Goal: Entertainment & Leisure: Consume media (video, audio)

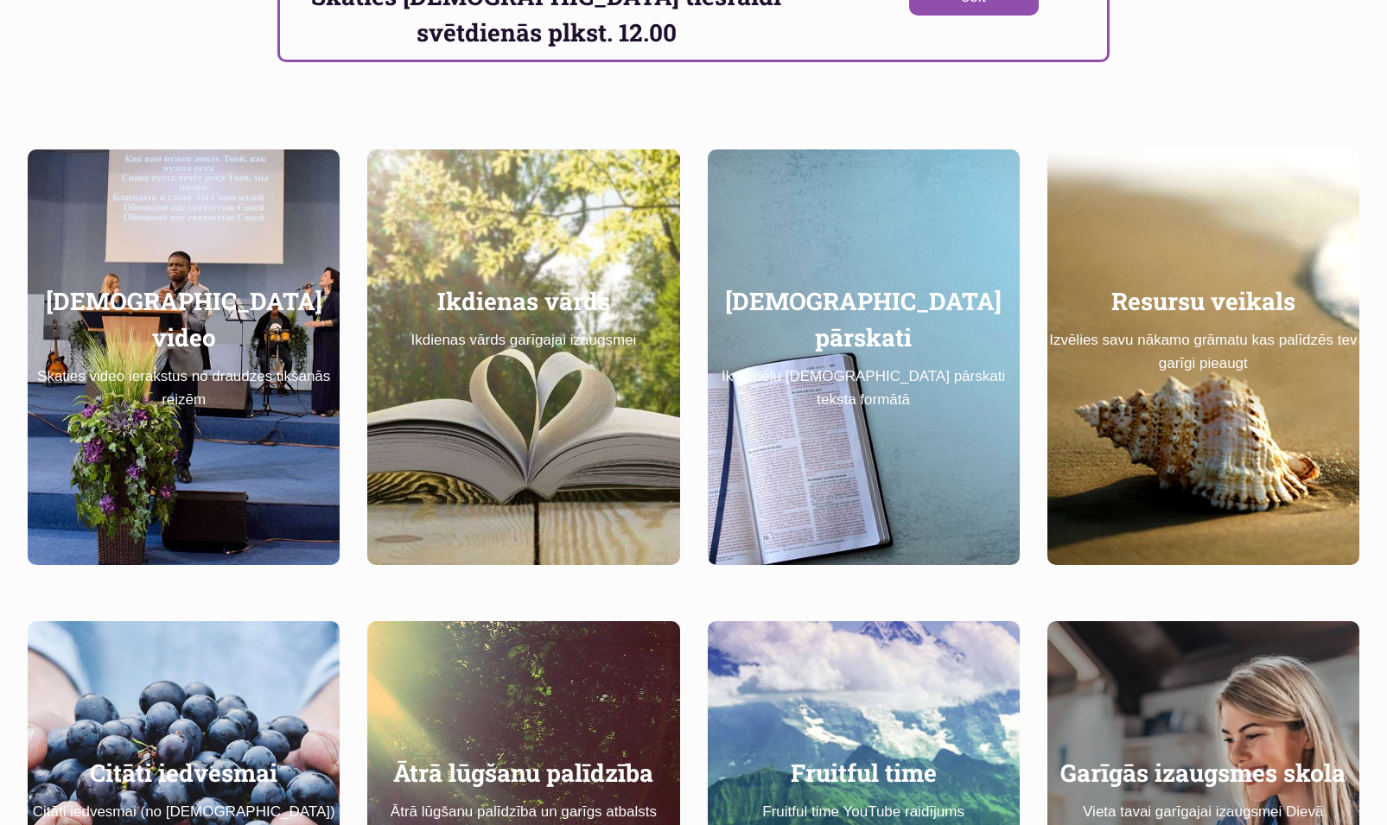
scroll to position [1037, 0]
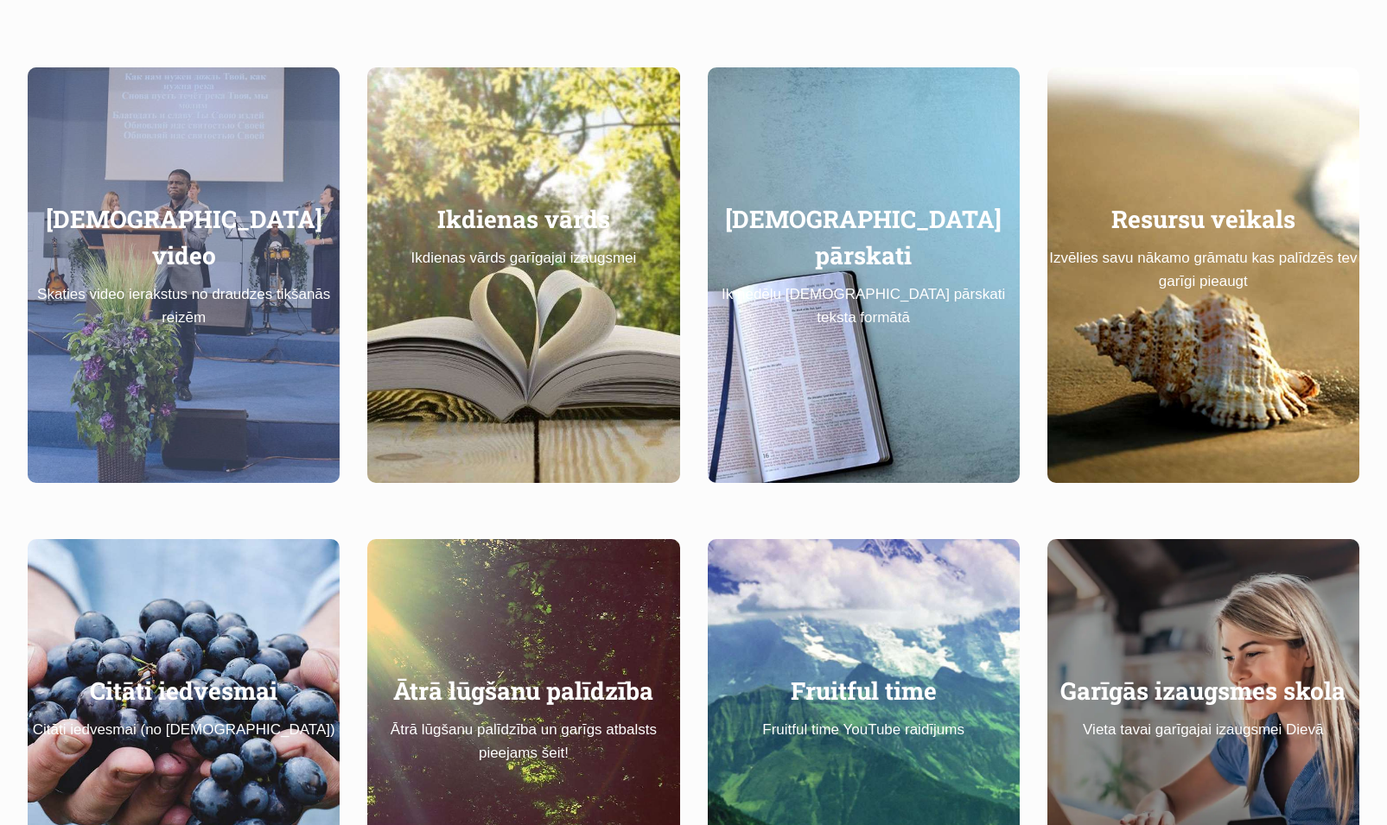
click at [158, 289] on p "Skaties video ierakstus no draudzes tikšanās reizēm" at bounding box center [184, 318] width 312 height 71
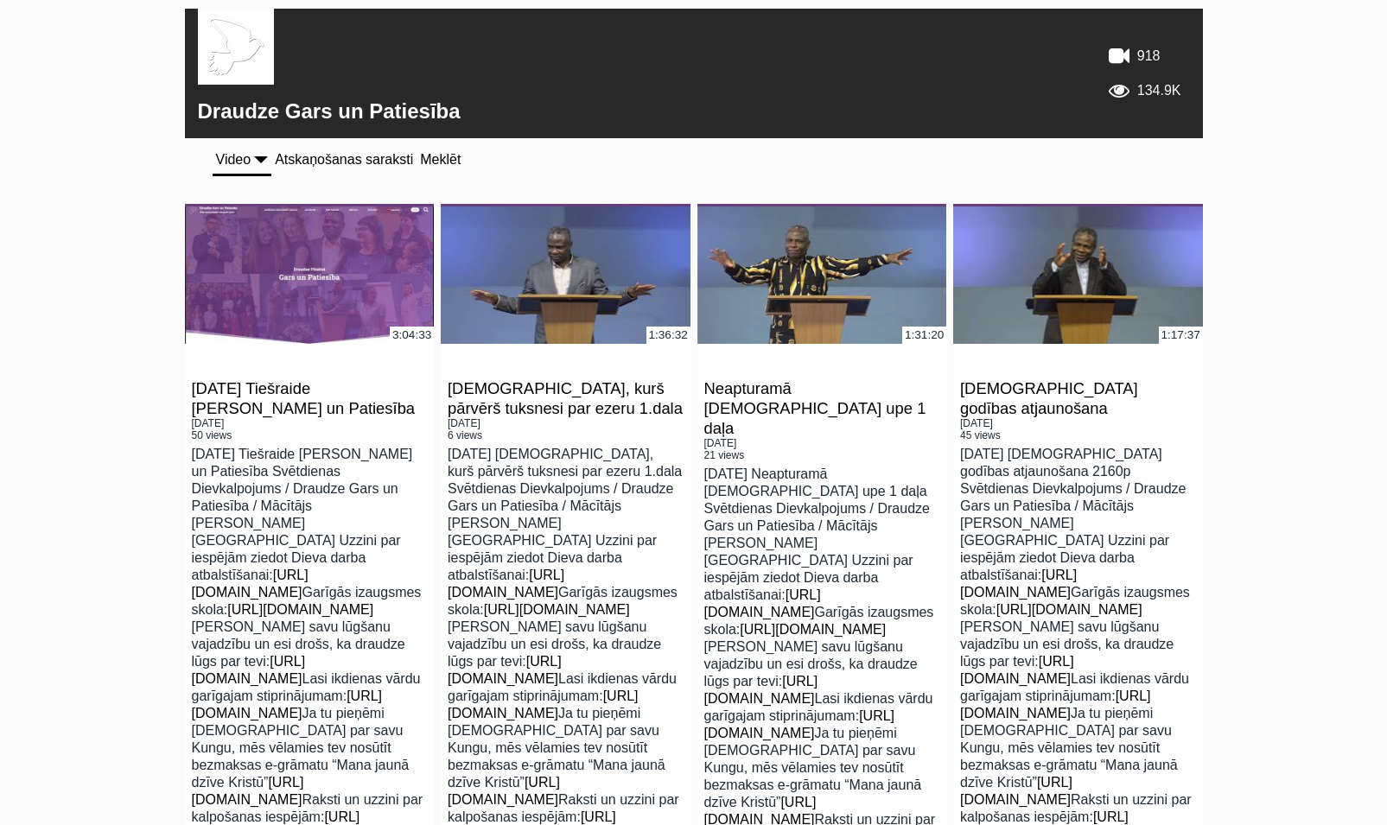
scroll to position [346, 0]
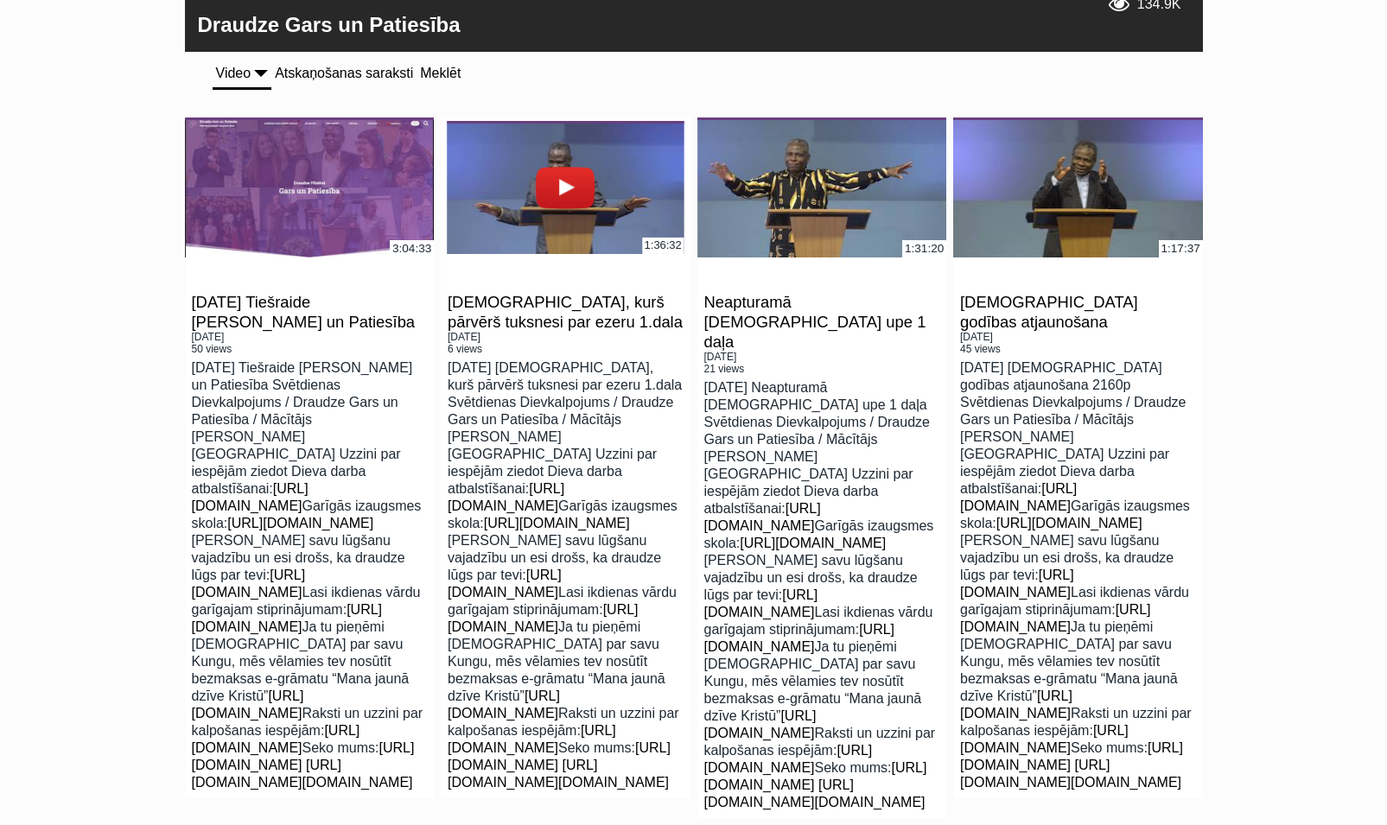
click at [574, 185] on link at bounding box center [565, 187] width 237 height 133
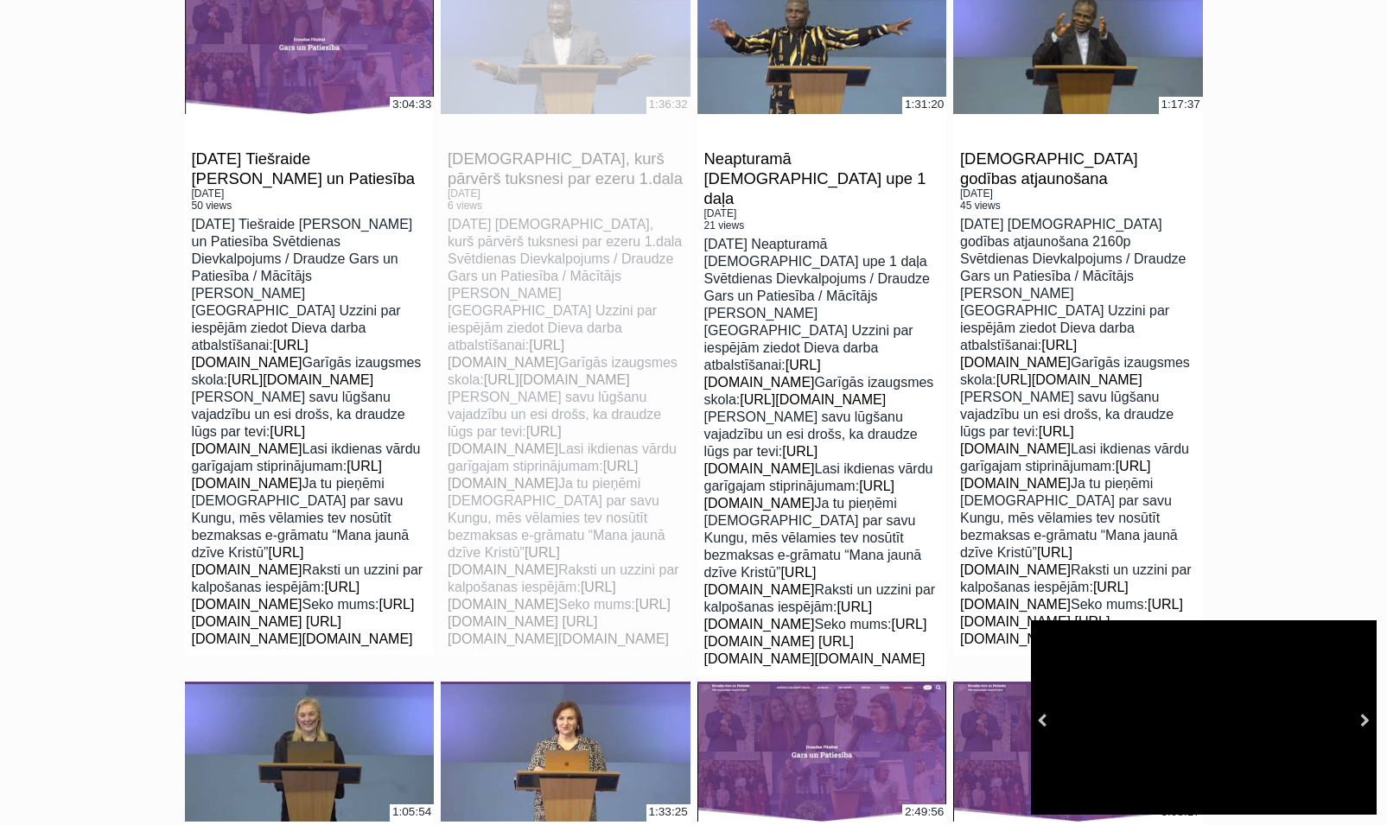
scroll to position [1045, 0]
